Goal: Information Seeking & Learning: Learn about a topic

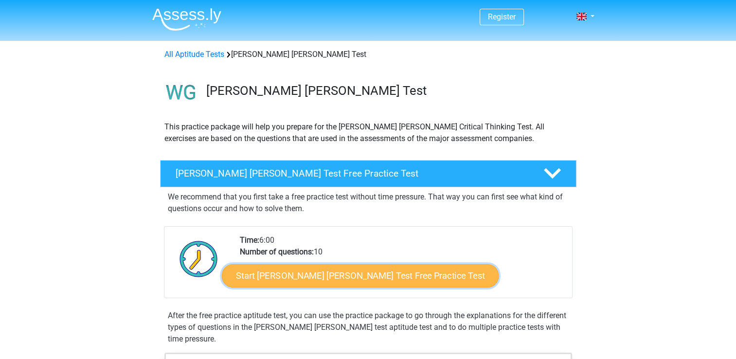
click at [315, 276] on link "Start Watson Glaser Test Free Practice Test" at bounding box center [360, 275] width 277 height 23
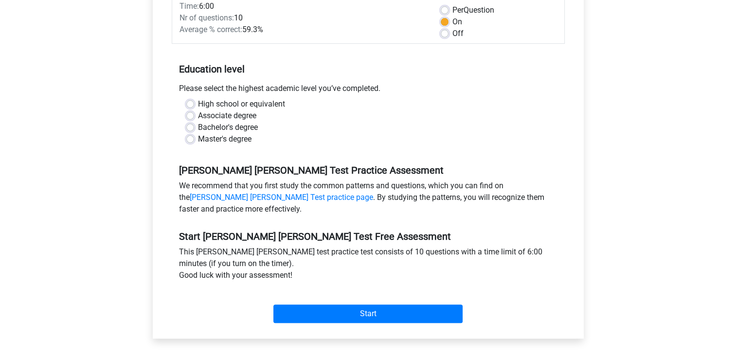
scroll to position [162, 0]
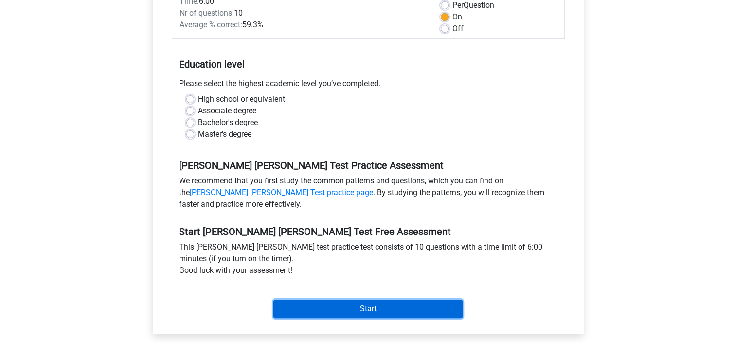
click at [390, 302] on input "Start" at bounding box center [367, 308] width 189 height 18
click at [316, 299] on input "Start" at bounding box center [367, 308] width 189 height 18
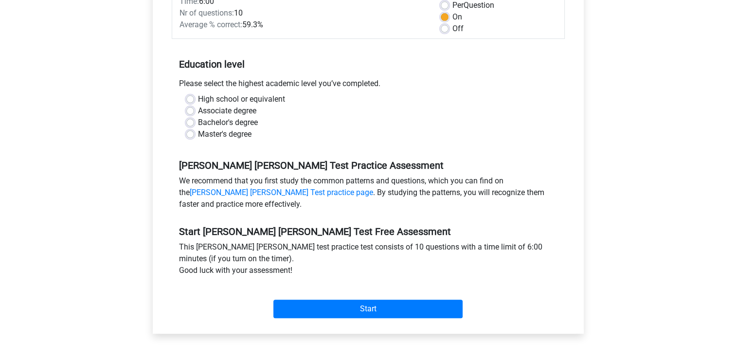
click at [198, 93] on label "High school or equivalent" at bounding box center [241, 99] width 87 height 12
click at [189, 93] on input "High school or equivalent" at bounding box center [190, 98] width 8 height 10
radio input "true"
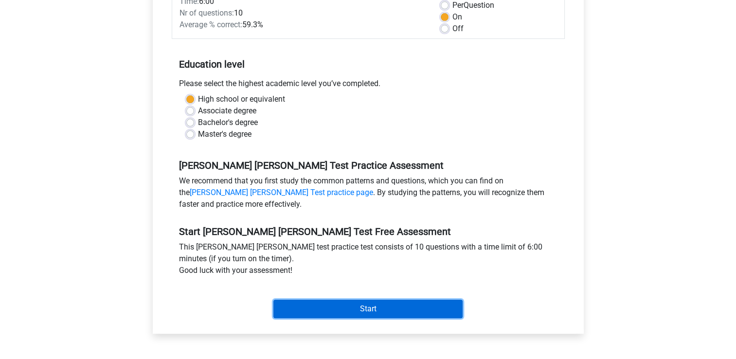
click at [290, 299] on input "Start" at bounding box center [367, 308] width 189 height 18
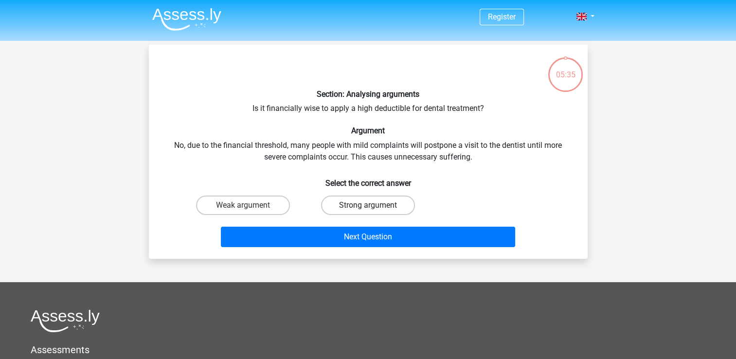
click at [359, 204] on label "Strong argument" at bounding box center [368, 204] width 94 height 19
click at [368, 205] on input "Strong argument" at bounding box center [371, 208] width 6 height 6
radio input "true"
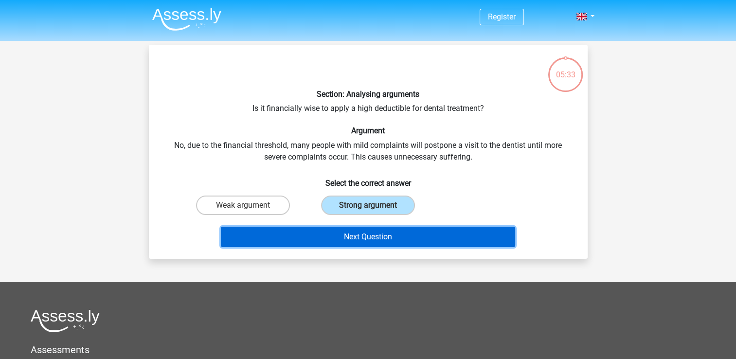
click at [362, 235] on button "Next Question" at bounding box center [368, 237] width 294 height 20
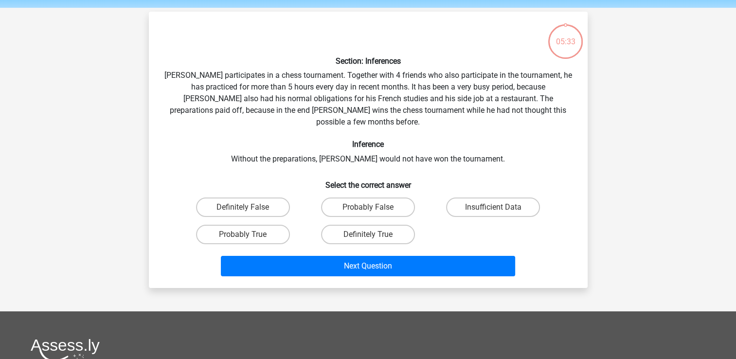
scroll to position [45, 0]
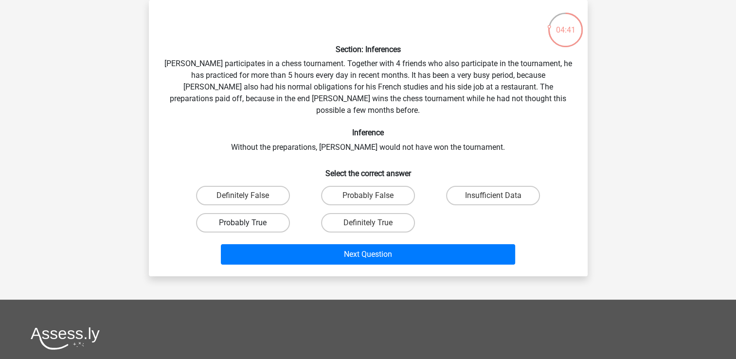
click at [263, 213] on label "Probably True" at bounding box center [243, 222] width 94 height 19
click at [249, 223] on input "Probably True" at bounding box center [246, 226] width 6 height 6
radio input "true"
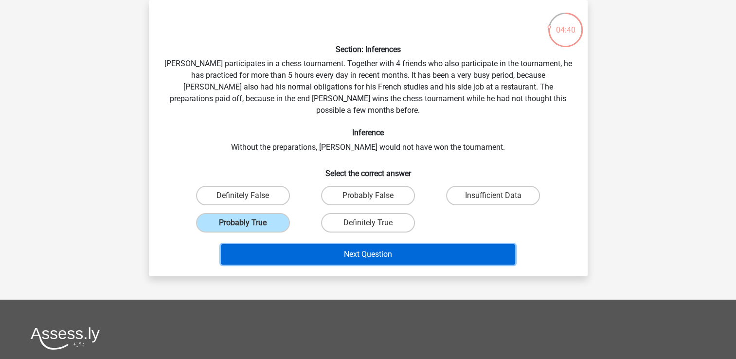
click at [291, 244] on button "Next Question" at bounding box center [368, 254] width 294 height 20
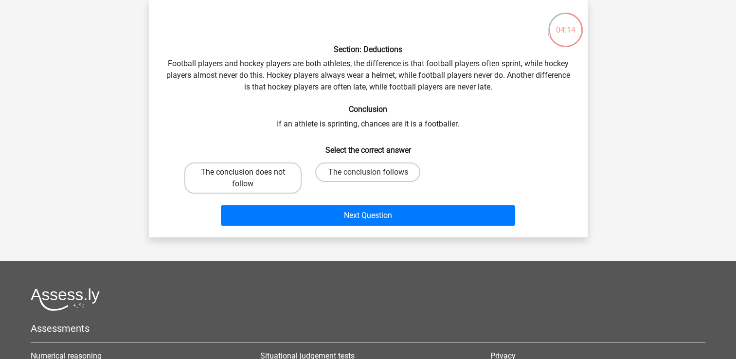
click at [264, 184] on label "The conclusion does not follow" at bounding box center [242, 177] width 117 height 31
click at [249, 178] on input "The conclusion does not follow" at bounding box center [246, 175] width 6 height 6
radio input "true"
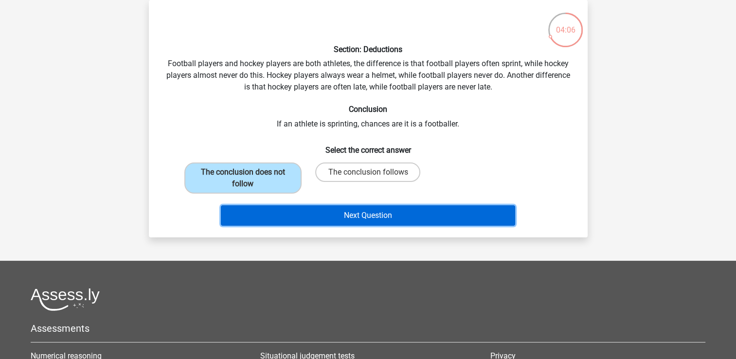
click at [438, 210] on button "Next Question" at bounding box center [368, 215] width 294 height 20
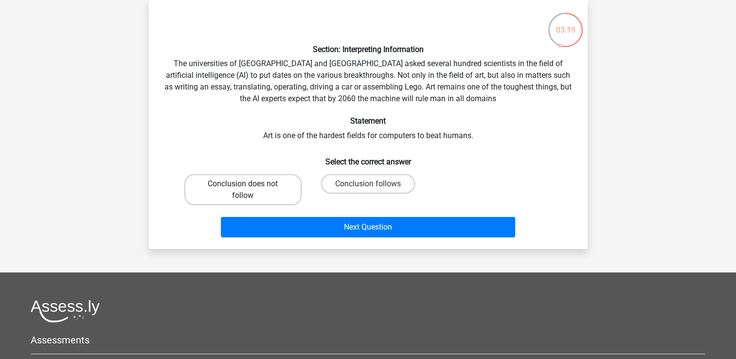
click at [269, 188] on label "Conclusion does not follow" at bounding box center [242, 189] width 117 height 31
click at [249, 188] on input "Conclusion does not follow" at bounding box center [246, 187] width 6 height 6
radio input "true"
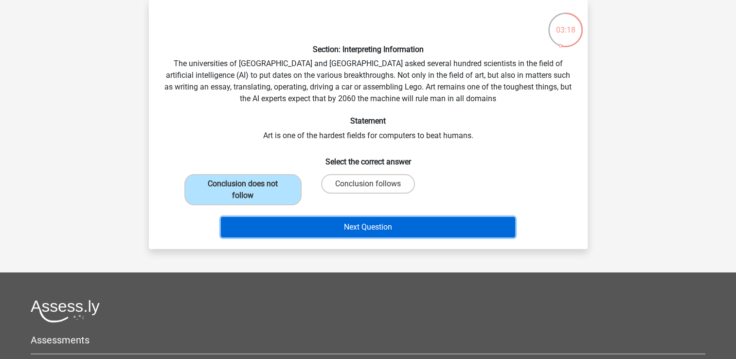
click at [300, 229] on button "Next Question" at bounding box center [368, 227] width 294 height 20
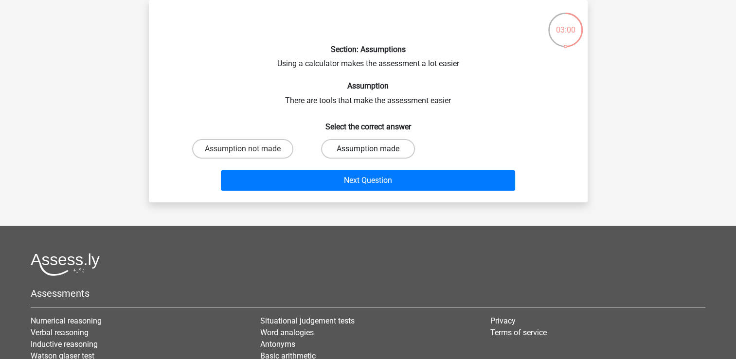
click at [347, 150] on label "Assumption made" at bounding box center [368, 148] width 94 height 19
click at [368, 150] on input "Assumption made" at bounding box center [371, 152] width 6 height 6
radio input "true"
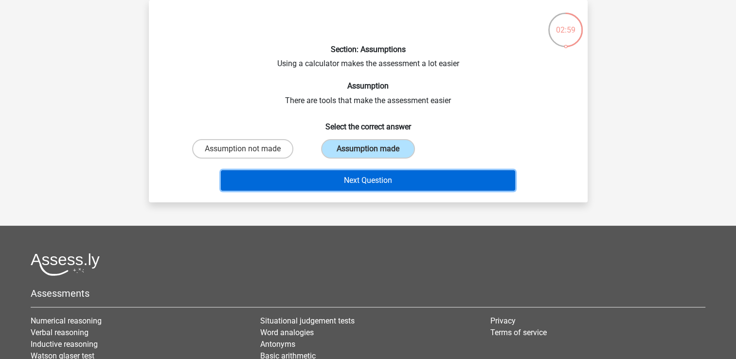
click at [346, 177] on button "Next Question" at bounding box center [368, 180] width 294 height 20
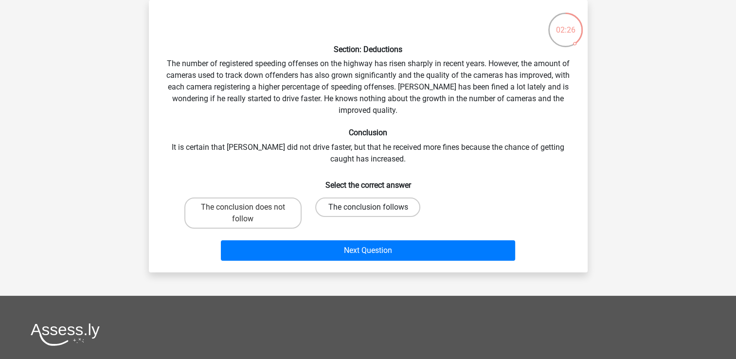
click at [356, 210] on label "The conclusion follows" at bounding box center [367, 206] width 105 height 19
click at [368, 210] on input "The conclusion follows" at bounding box center [371, 210] width 6 height 6
radio input "true"
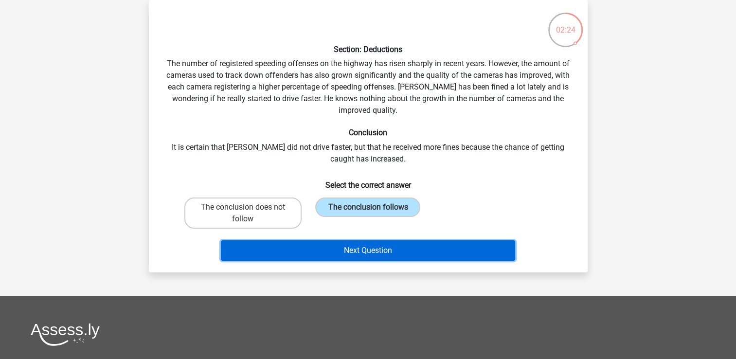
click at [346, 250] on button "Next Question" at bounding box center [368, 250] width 294 height 20
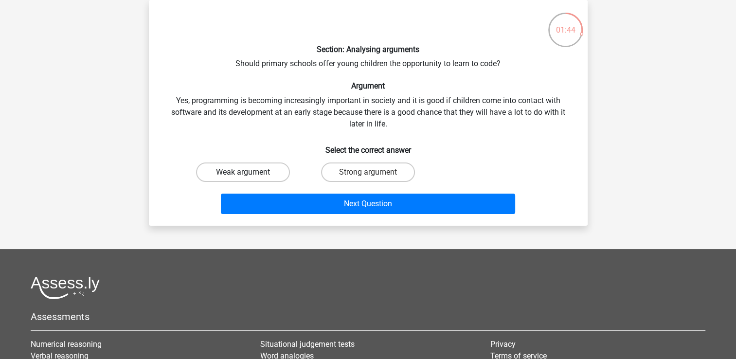
click at [276, 169] on label "Weak argument" at bounding box center [243, 171] width 94 height 19
click at [249, 172] on input "Weak argument" at bounding box center [246, 175] width 6 height 6
radio input "true"
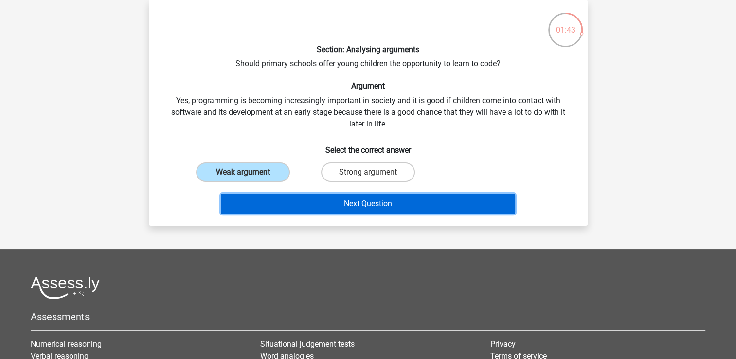
click at [292, 196] on button "Next Question" at bounding box center [368, 203] width 294 height 20
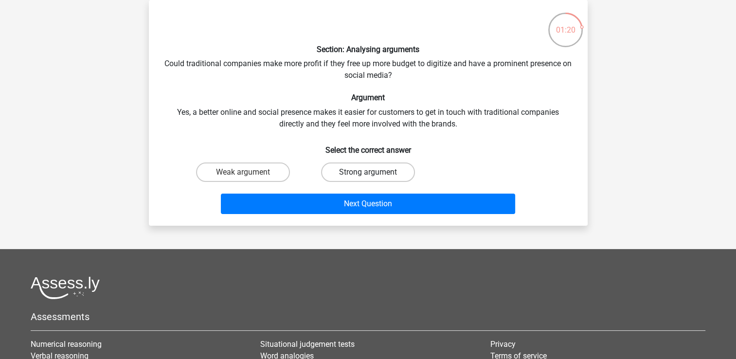
click at [344, 173] on label "Strong argument" at bounding box center [368, 171] width 94 height 19
click at [368, 173] on input "Strong argument" at bounding box center [371, 175] width 6 height 6
radio input "true"
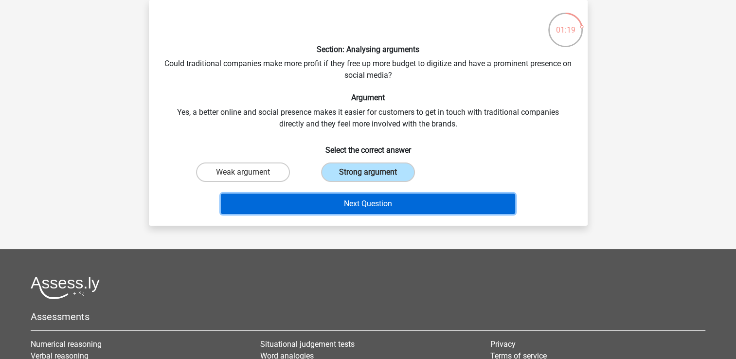
click at [341, 197] on button "Next Question" at bounding box center [368, 203] width 294 height 20
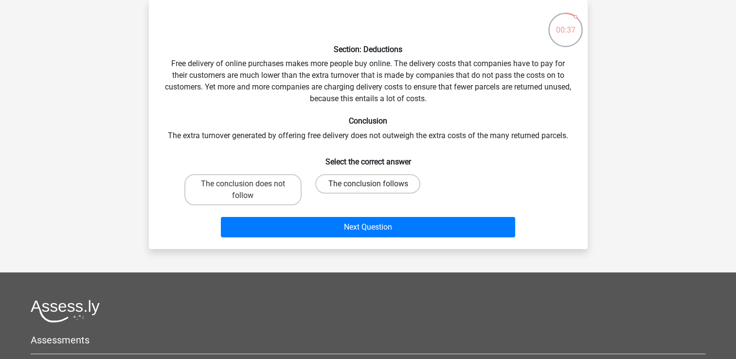
click at [350, 188] on label "The conclusion follows" at bounding box center [367, 183] width 105 height 19
click at [368, 188] on input "The conclusion follows" at bounding box center [371, 187] width 6 height 6
radio input "true"
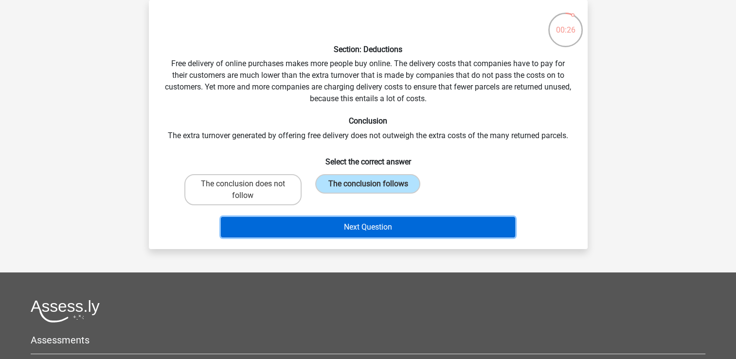
click at [340, 228] on button "Next Question" at bounding box center [368, 227] width 294 height 20
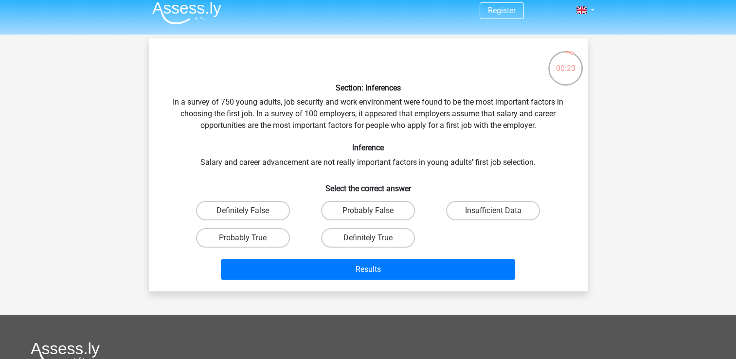
scroll to position [0, 0]
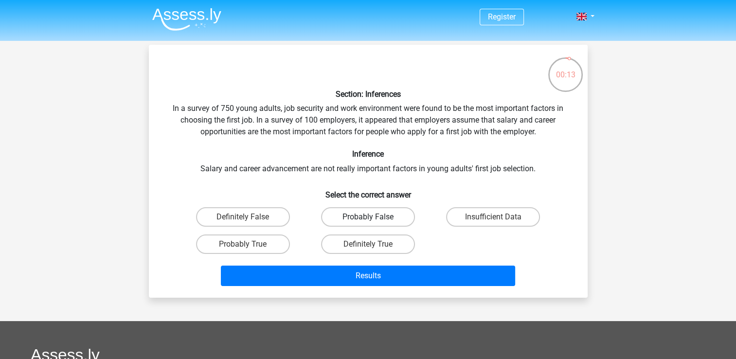
click at [341, 218] on label "Probably False" at bounding box center [368, 216] width 94 height 19
click at [368, 218] on input "Probably False" at bounding box center [371, 220] width 6 height 6
radio input "true"
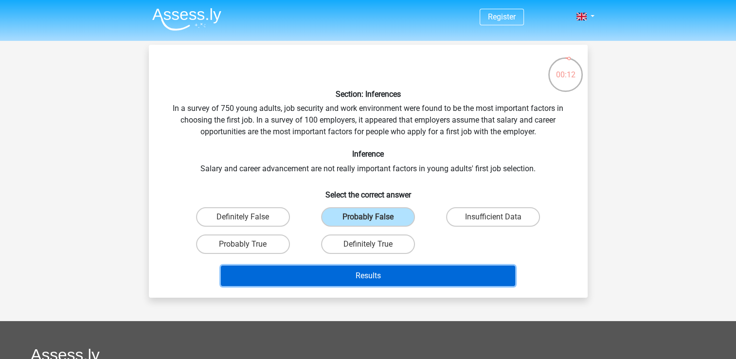
click at [340, 284] on button "Results" at bounding box center [368, 275] width 294 height 20
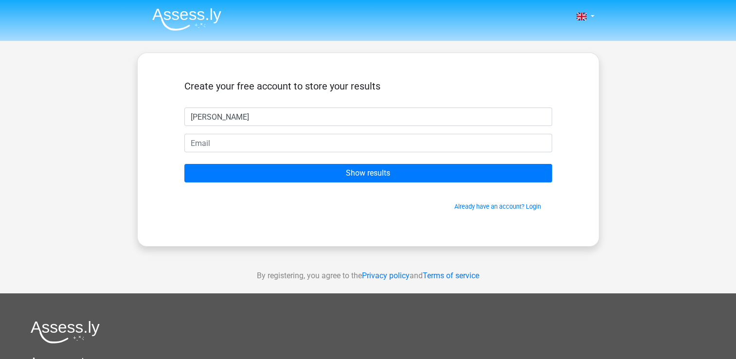
type input "[PERSON_NAME]"
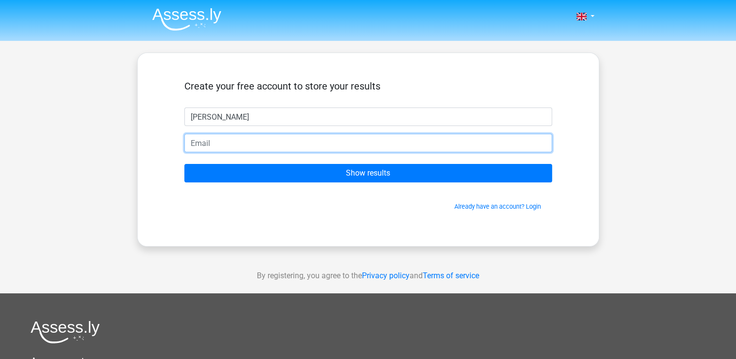
click at [339, 143] on input "email" at bounding box center [368, 143] width 368 height 18
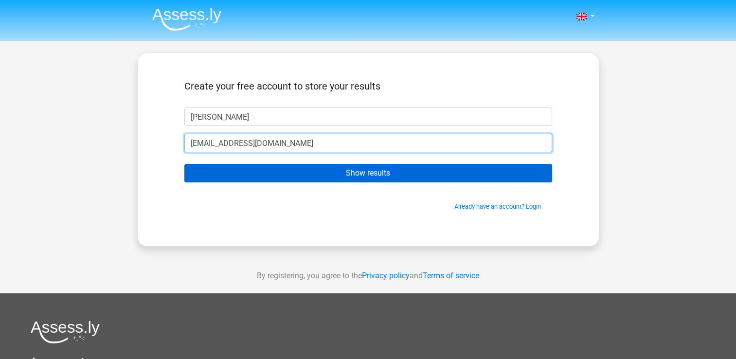
type input "[EMAIL_ADDRESS][DOMAIN_NAME]"
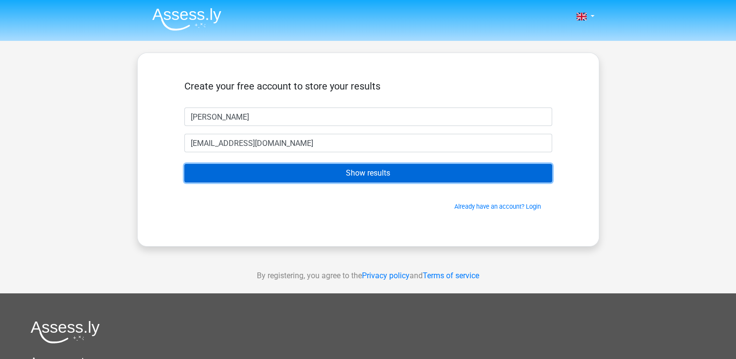
click at [302, 174] on input "Show results" at bounding box center [368, 173] width 368 height 18
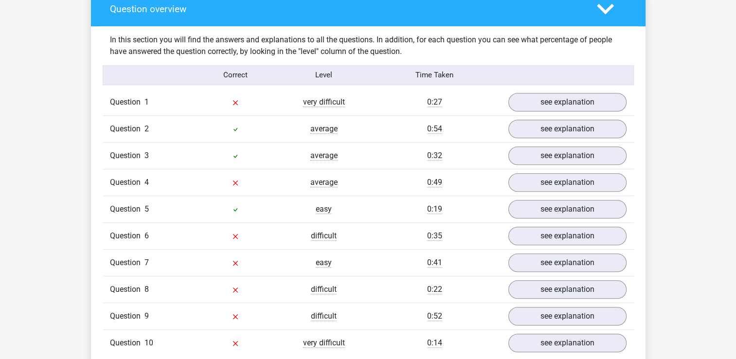
scroll to position [751, 0]
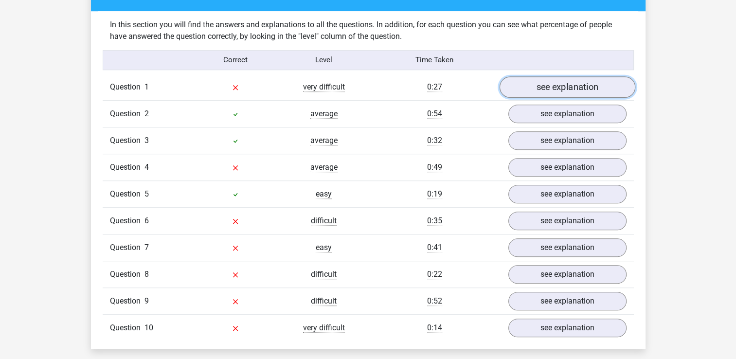
click at [545, 78] on link "see explanation" at bounding box center [567, 86] width 136 height 21
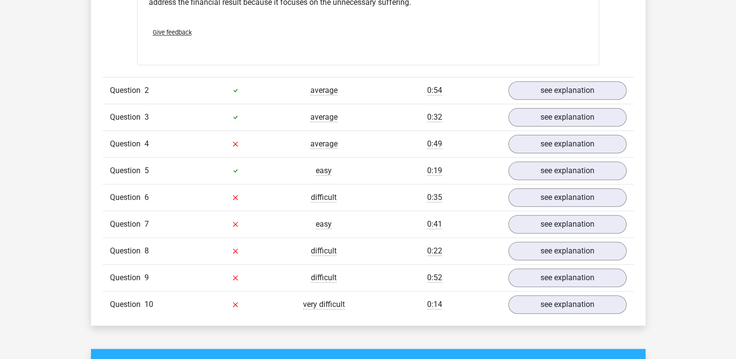
scroll to position [1029, 0]
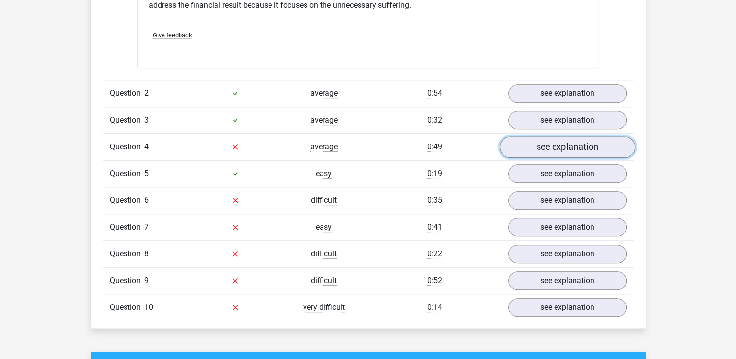
click at [539, 143] on link "see explanation" at bounding box center [567, 146] width 136 height 21
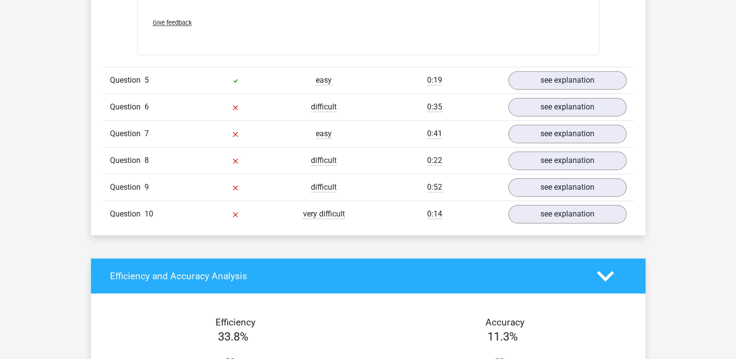
scroll to position [1377, 0]
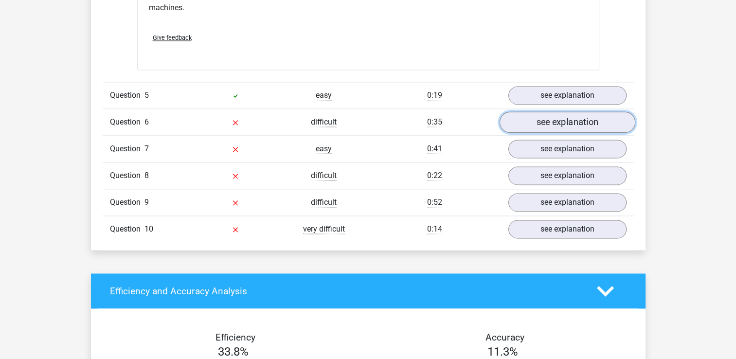
click at [592, 115] on link "see explanation" at bounding box center [567, 121] width 136 height 21
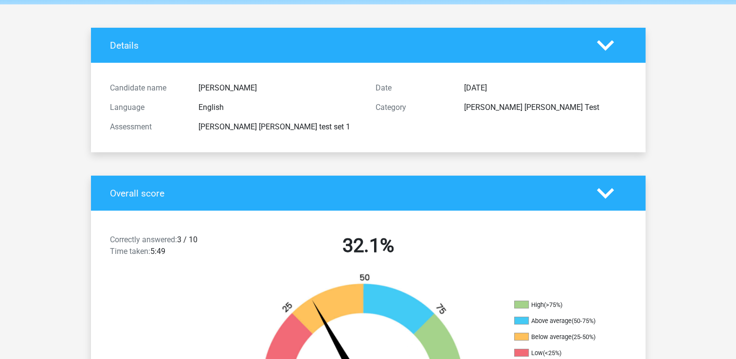
scroll to position [0, 0]
